Goal: Task Accomplishment & Management: Complete application form

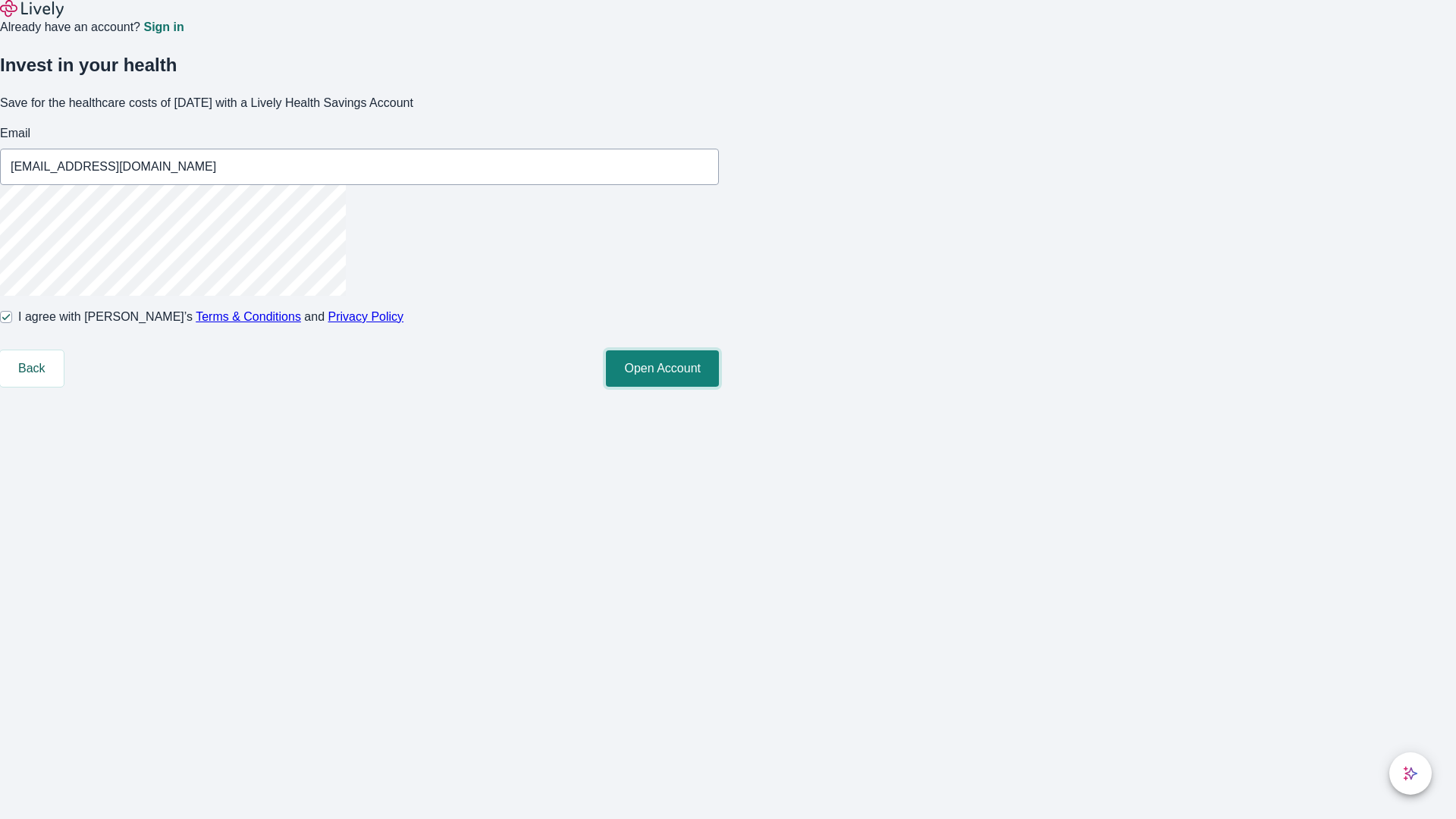
click at [719, 387] on button "Open Account" at bounding box center [662, 368] width 113 height 36
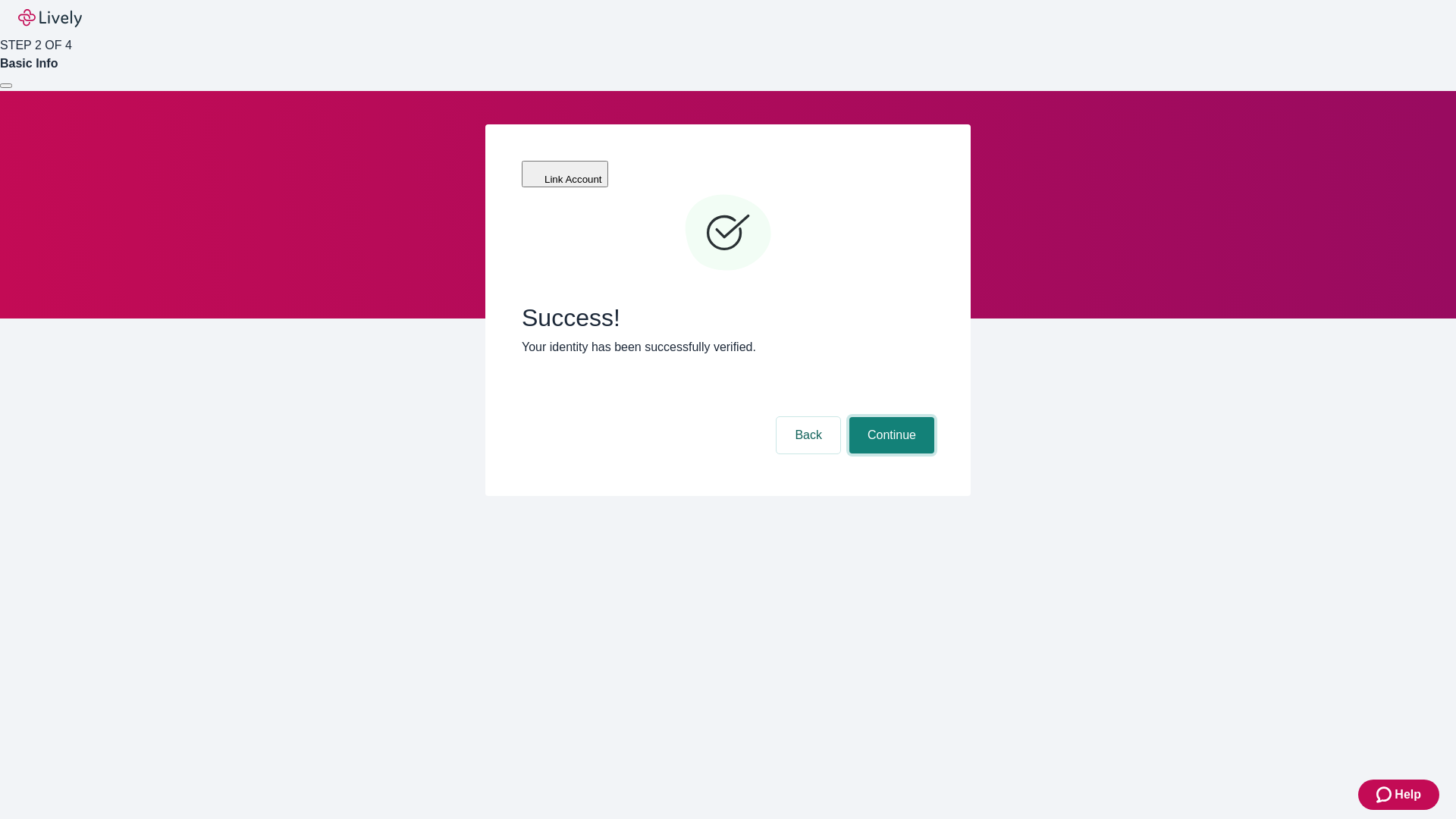
click at [890, 417] on button "Continue" at bounding box center [892, 435] width 85 height 36
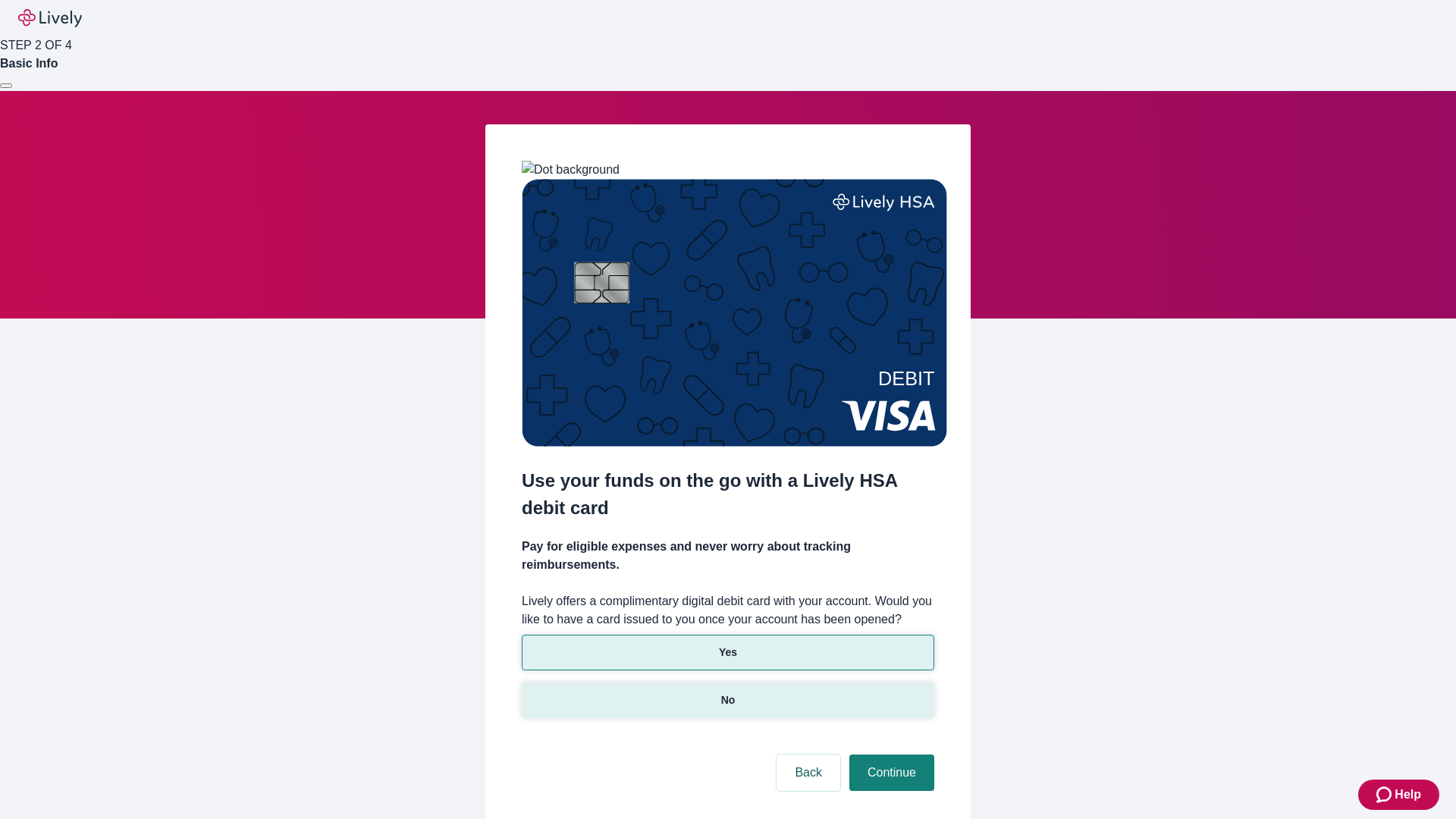
click at [727, 692] on p "No" at bounding box center [728, 701] width 14 height 16
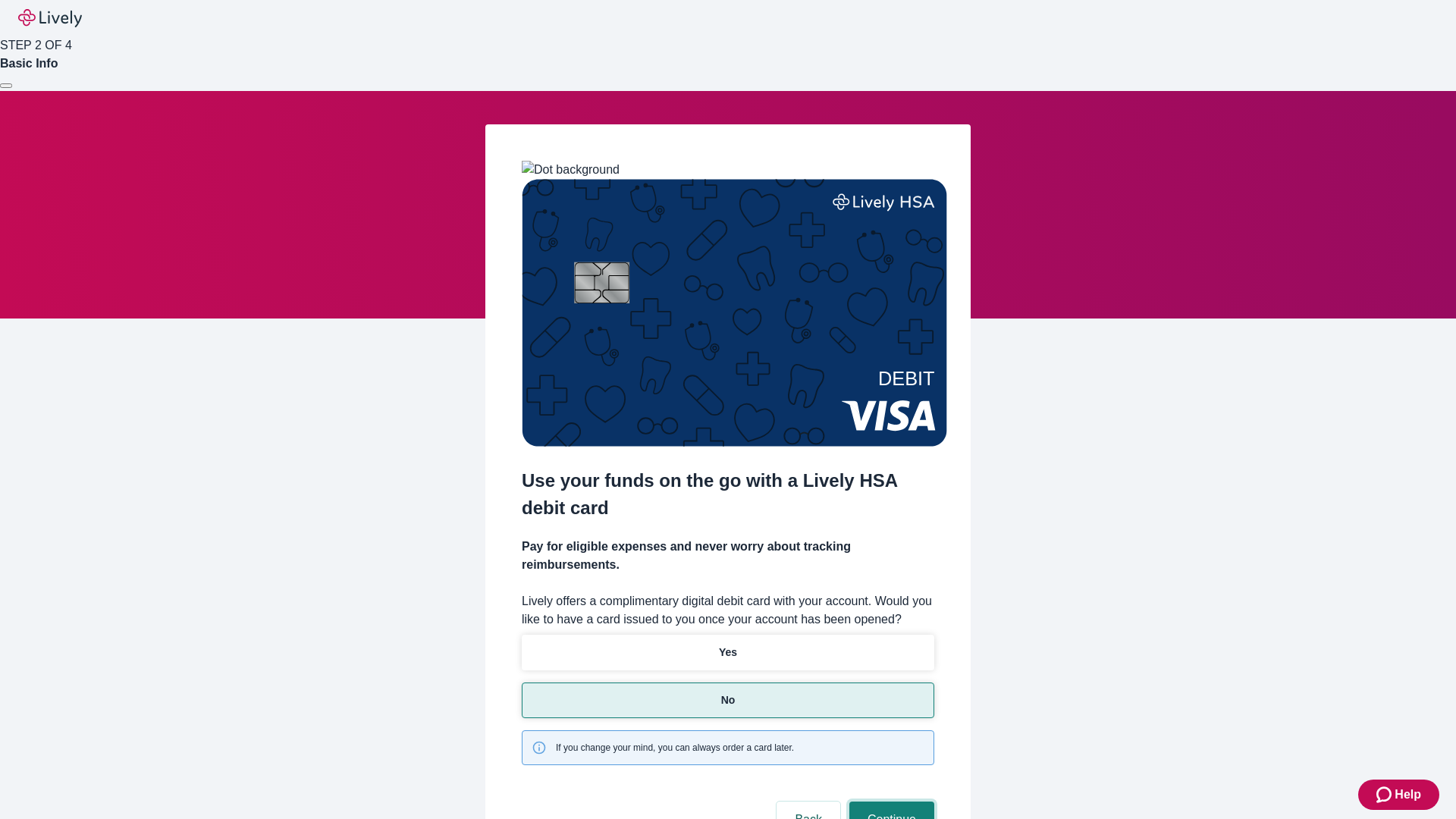
click at [890, 801] on button "Continue" at bounding box center [892, 819] width 85 height 36
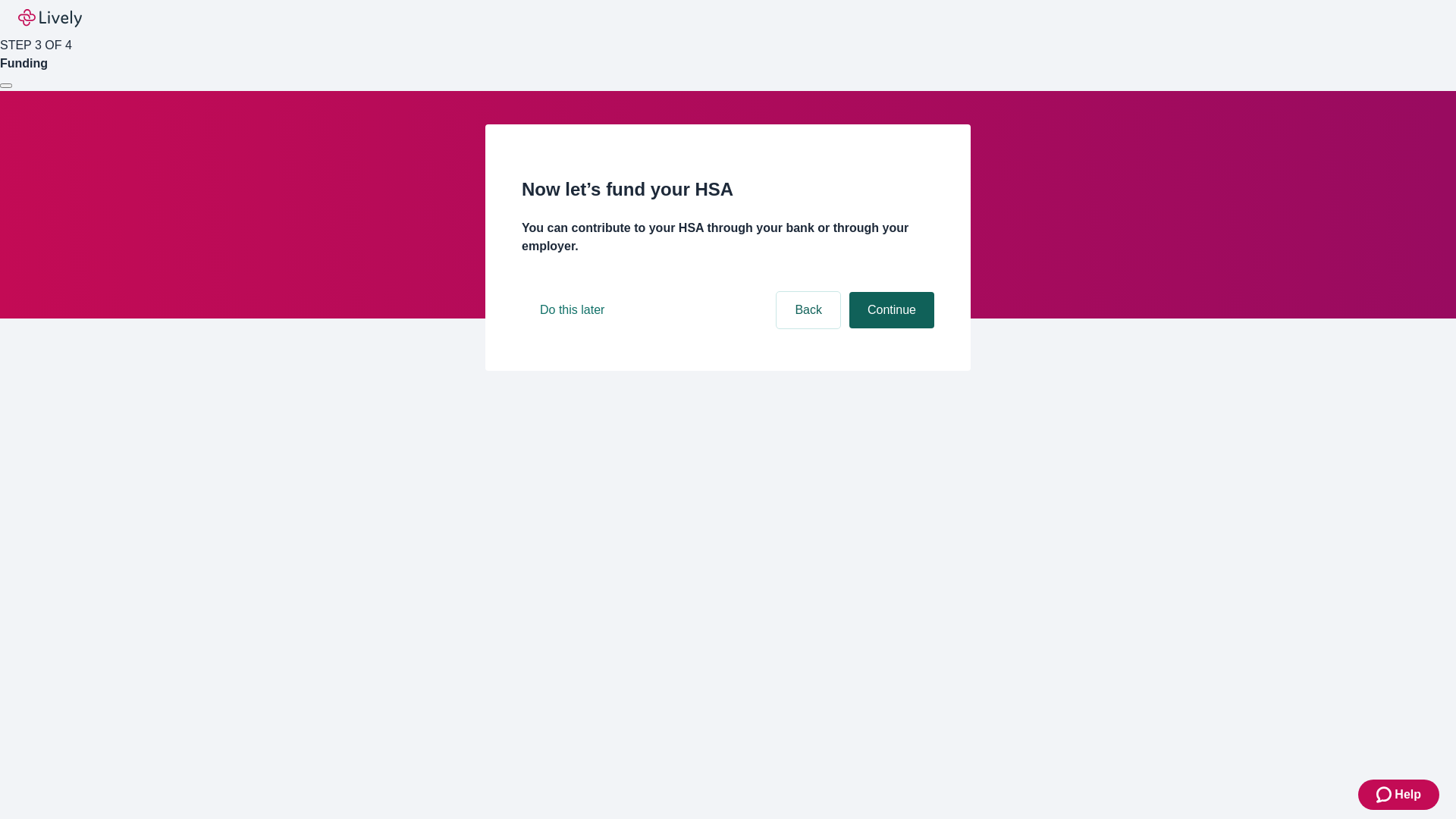
click at [890, 328] on button "Continue" at bounding box center [892, 310] width 85 height 36
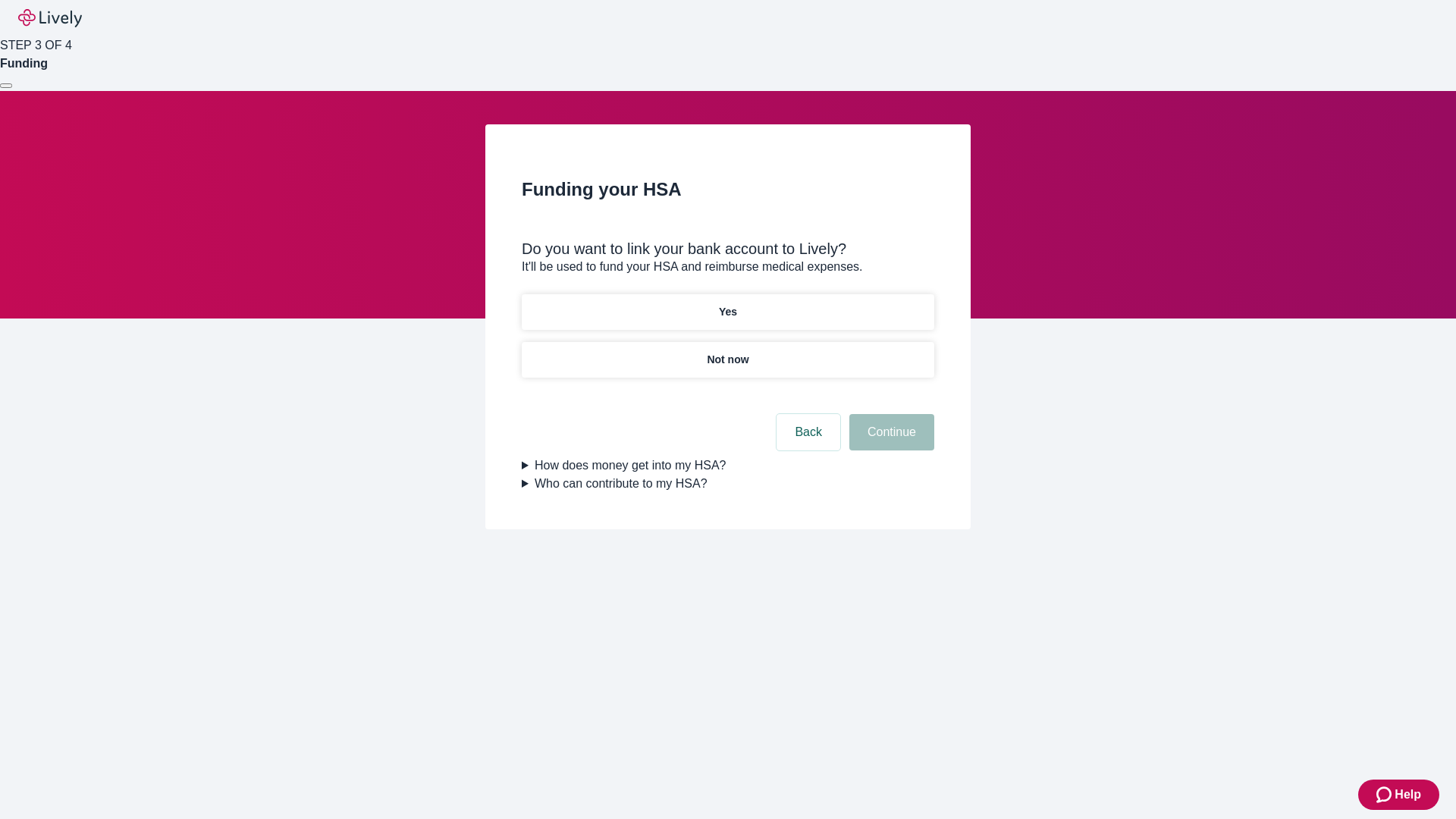
click at [727, 304] on p "Yes" at bounding box center [728, 312] width 18 height 16
click at [890, 414] on button "Continue" at bounding box center [892, 432] width 85 height 36
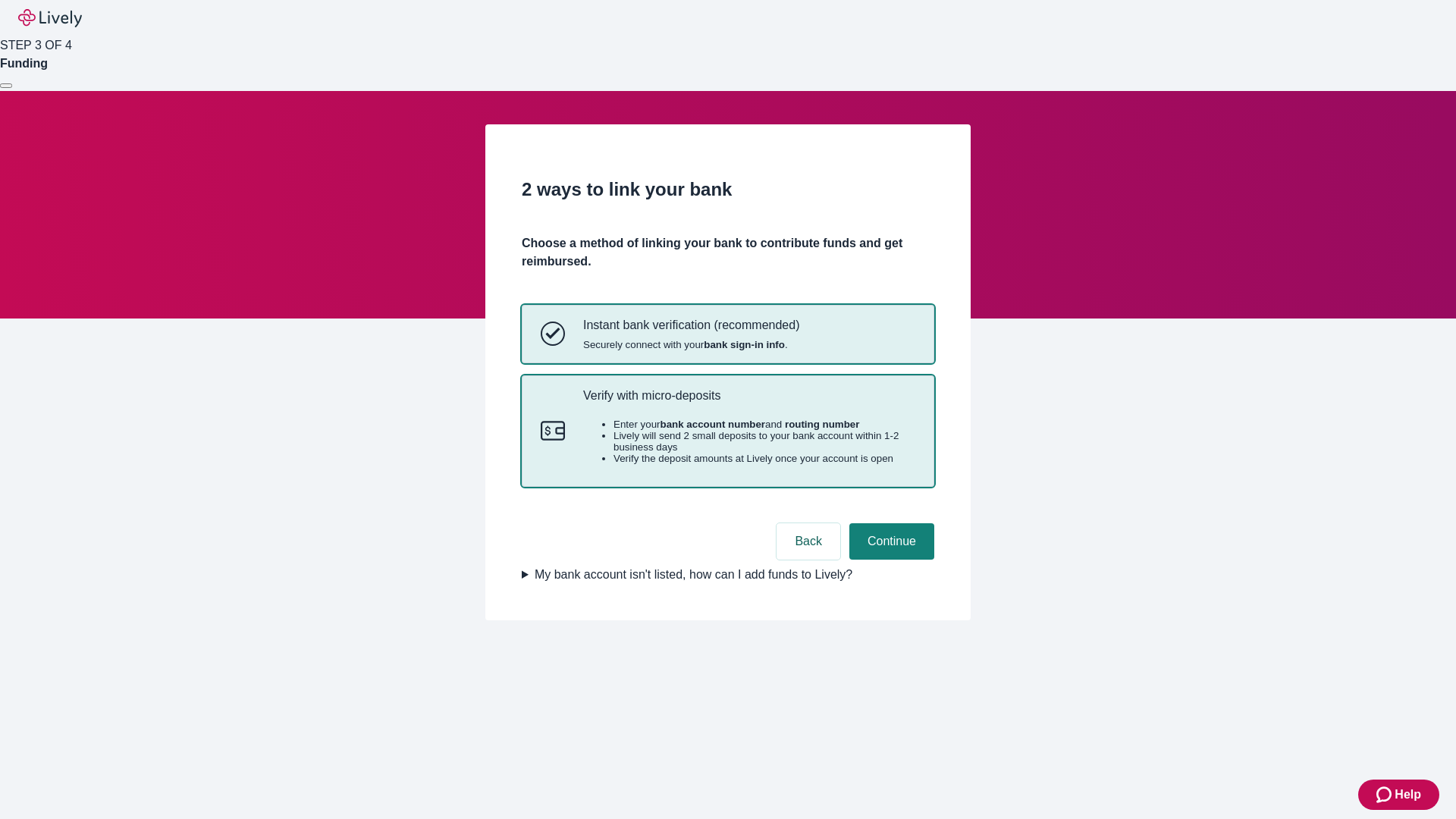
click at [749, 402] on p "Verify with micro-deposits" at bounding box center [749, 395] width 332 height 14
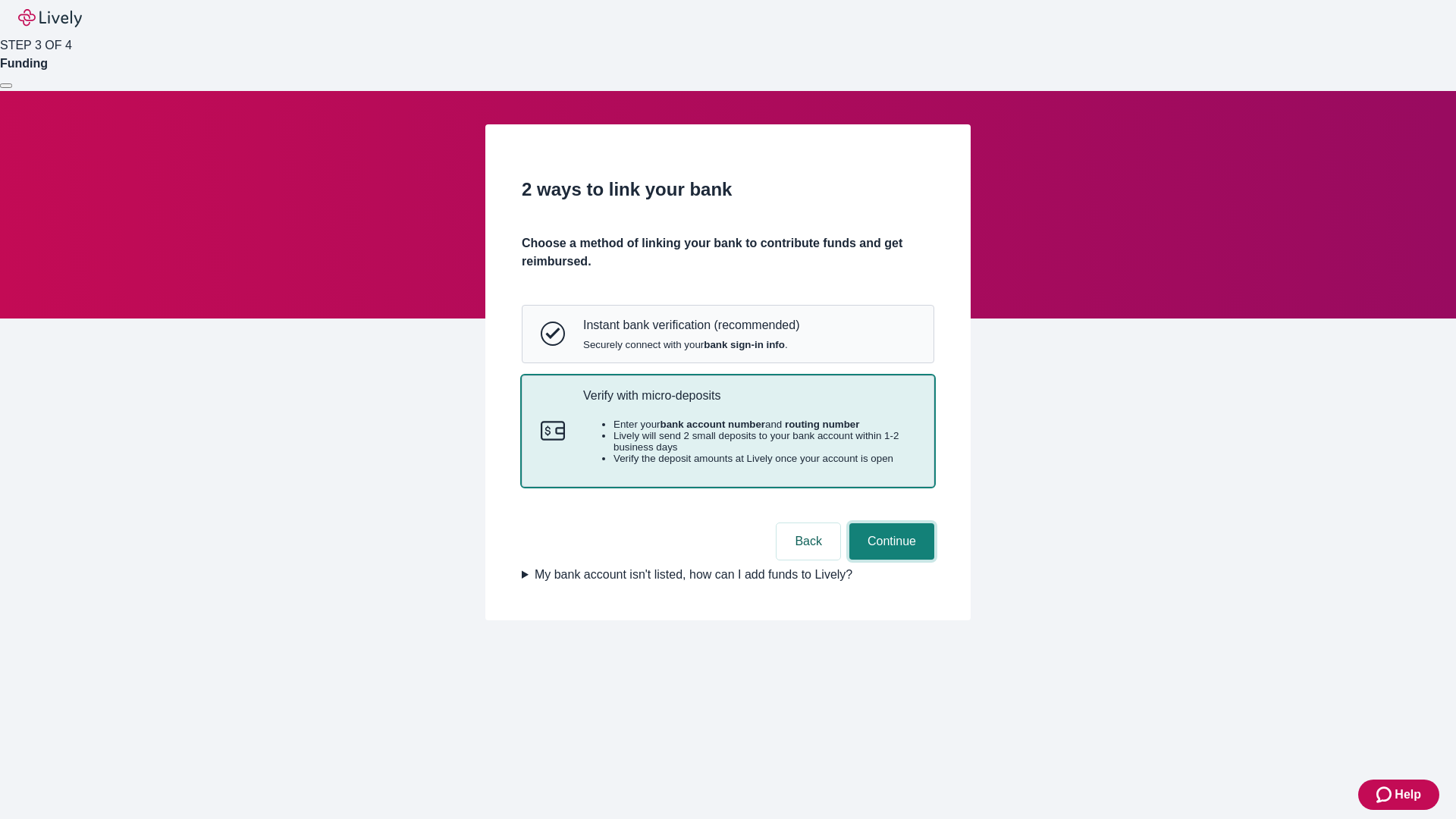
click at [890, 560] on button "Continue" at bounding box center [892, 541] width 85 height 36
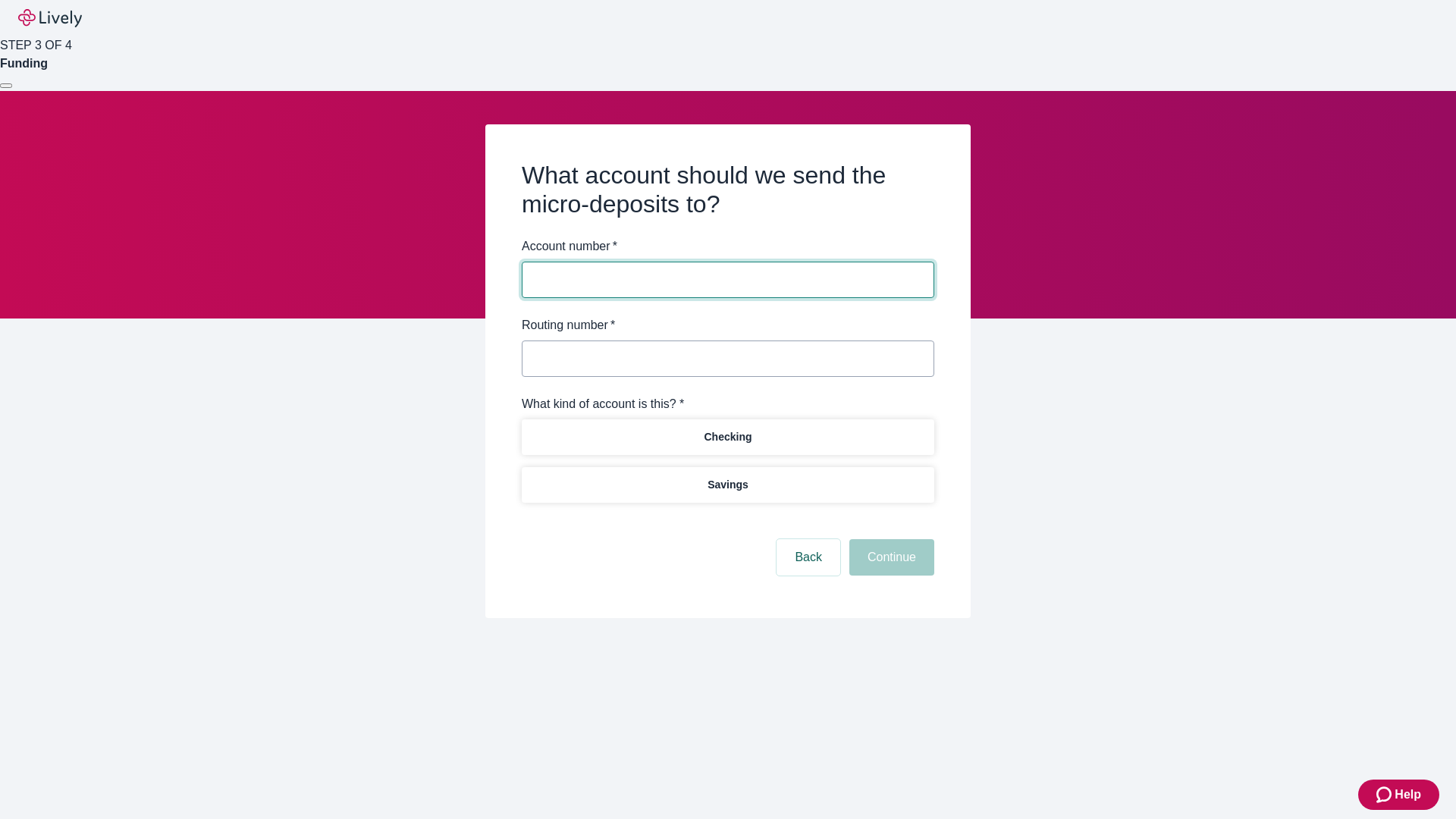
type input "122000661"
